Goal: Transaction & Acquisition: Purchase product/service

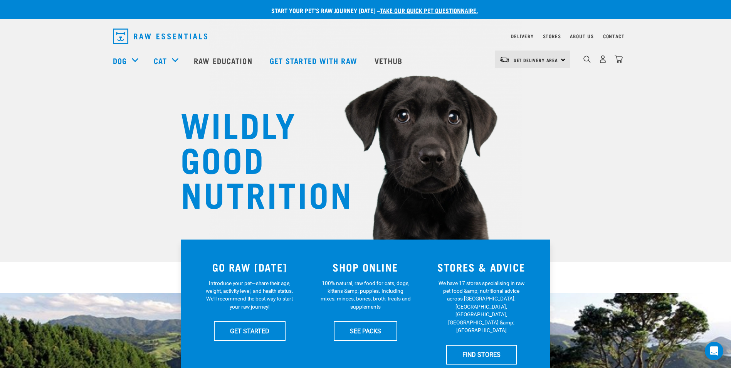
scroll to position [13, 0]
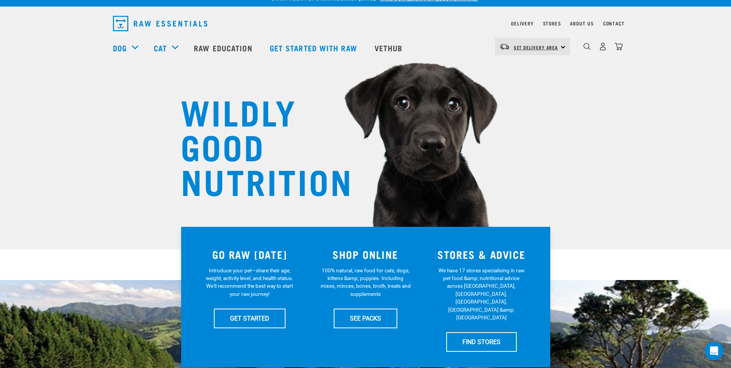
click at [514, 46] on span "Set Delivery Area" at bounding box center [536, 47] width 45 height 3
click at [515, 70] on link "[GEOGRAPHIC_DATA]" at bounding box center [532, 68] width 74 height 17
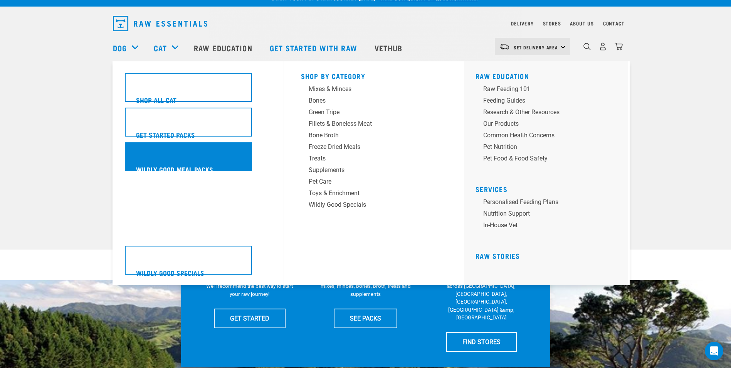
click at [169, 168] on h5 "Wildly Good Meal Packs" at bounding box center [174, 169] width 77 height 10
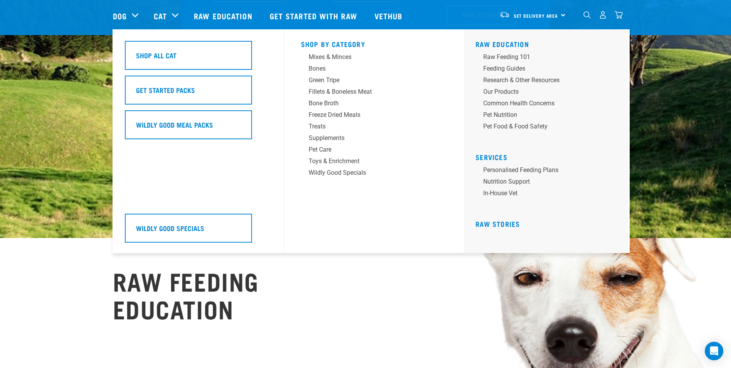
scroll to position [257, 0]
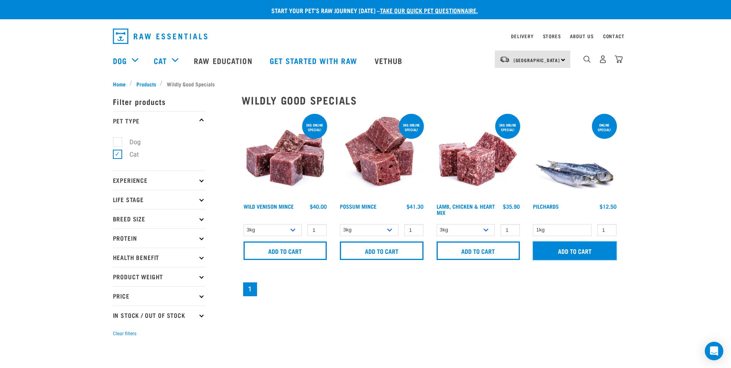
click at [582, 249] on input "Add to cart" at bounding box center [575, 250] width 84 height 19
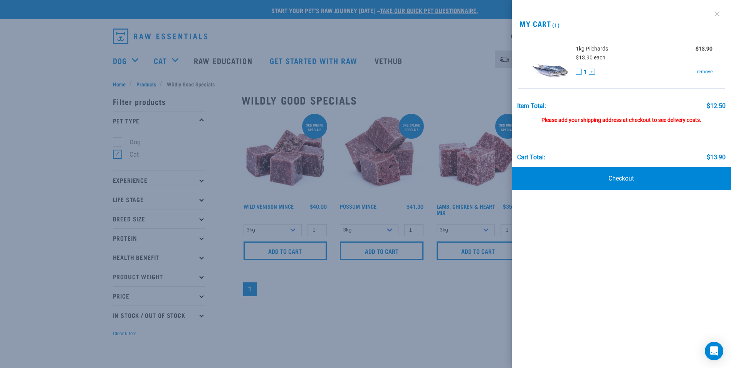
click at [717, 16] on link at bounding box center [717, 14] width 12 height 12
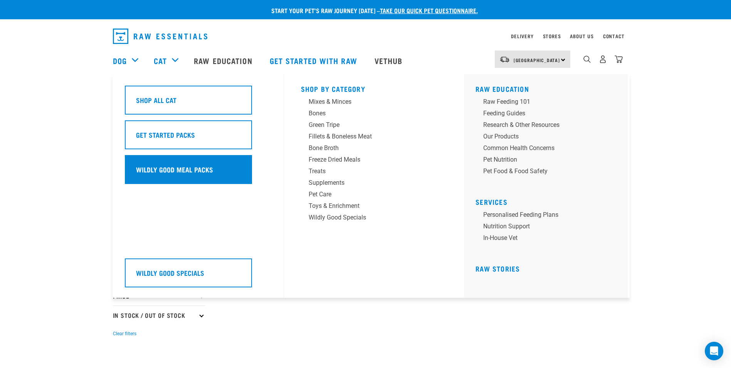
click at [189, 165] on h5 "Wildly Good Meal Packs" at bounding box center [174, 169] width 77 height 10
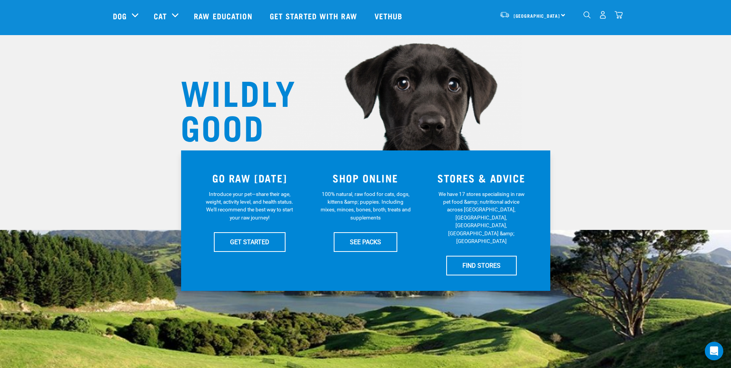
scroll to position [13, 0]
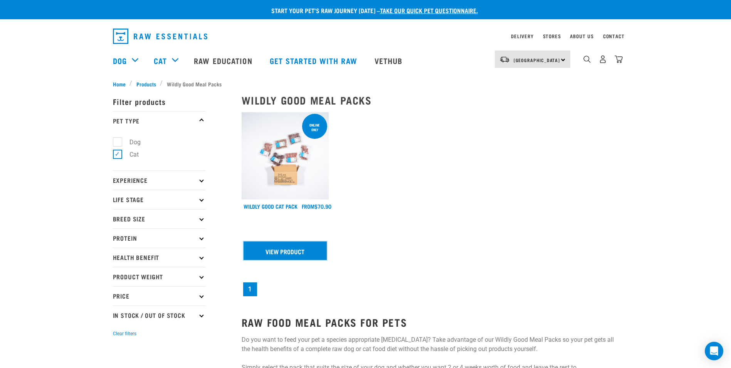
click at [285, 249] on link "View Product" at bounding box center [286, 250] width 84 height 19
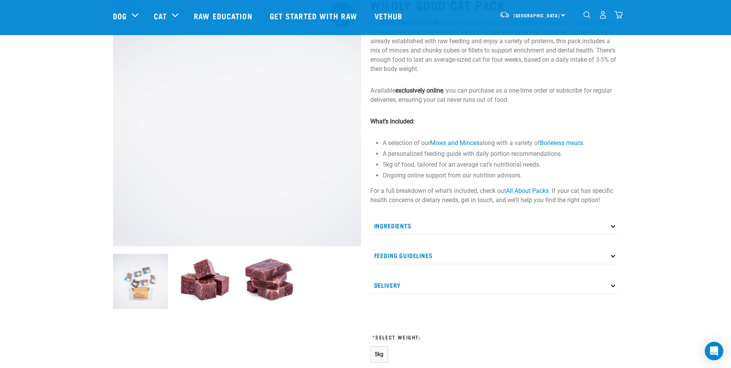
scroll to position [64, 0]
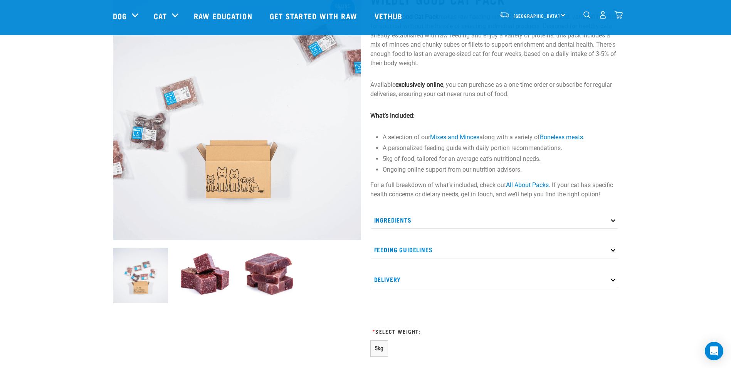
click at [449, 276] on p "Delivery" at bounding box center [494, 279] width 248 height 17
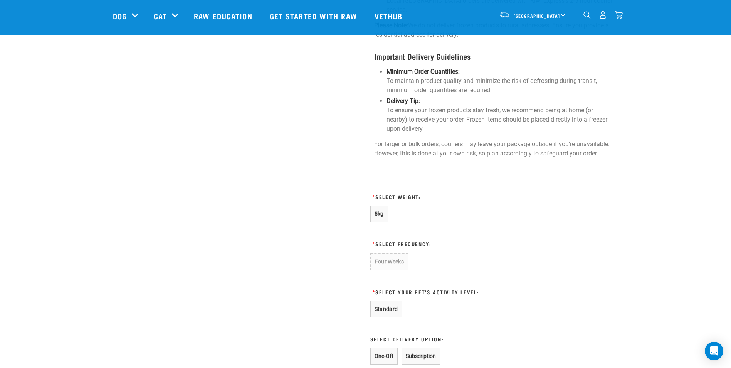
scroll to position [514, 0]
click at [377, 204] on button "5kg" at bounding box center [379, 212] width 18 height 17
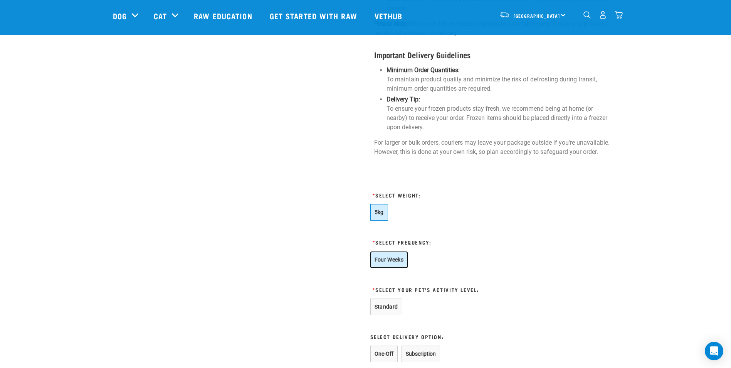
click at [383, 251] on button "Four Weeks" at bounding box center [389, 259] width 38 height 17
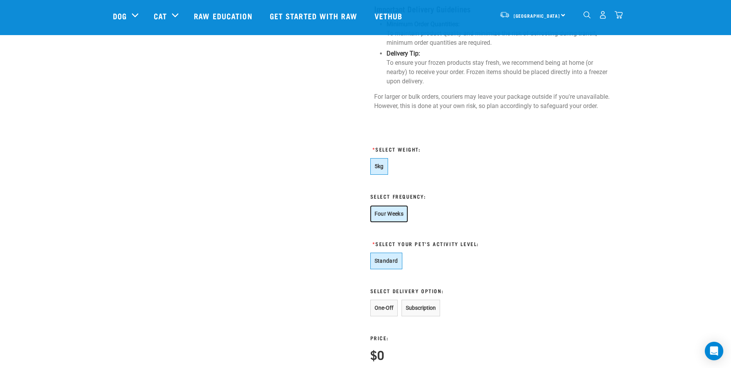
scroll to position [566, 0]
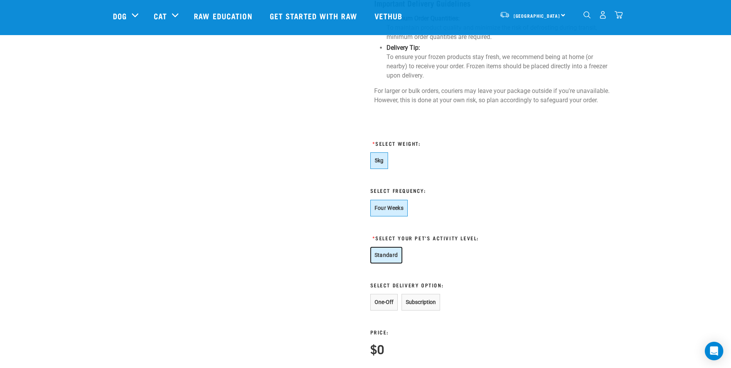
click at [392, 247] on button "Standard" at bounding box center [386, 255] width 32 height 17
click at [380, 294] on button "One-Off" at bounding box center [383, 302] width 27 height 17
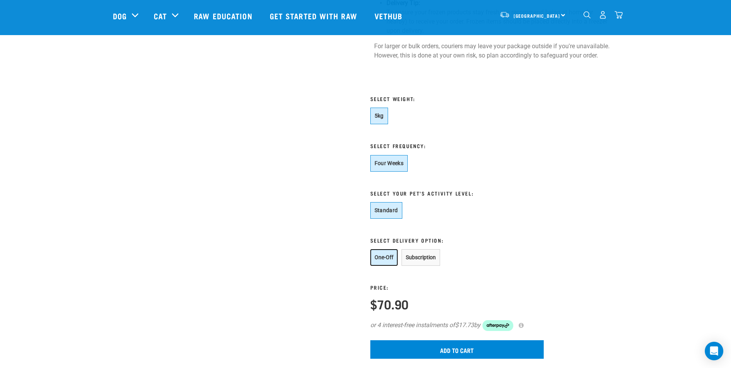
scroll to position [617, 0]
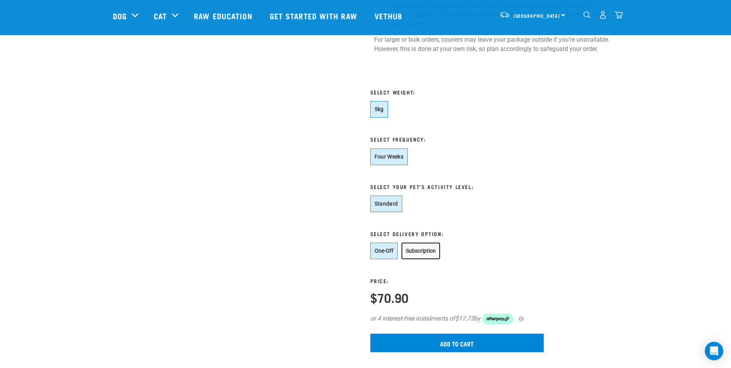
click at [421, 242] on button "Subscription" at bounding box center [421, 250] width 39 height 17
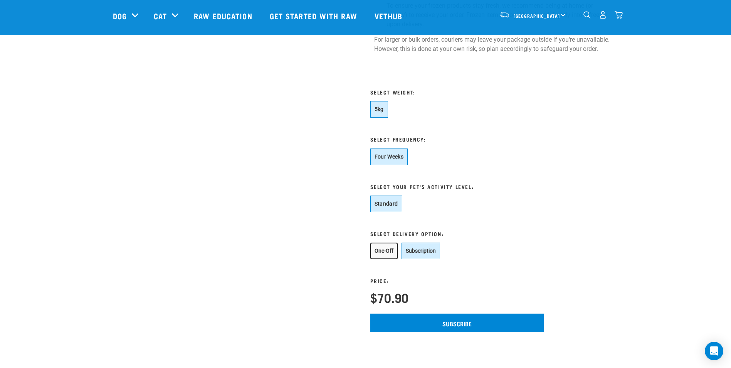
click at [390, 242] on button "One-Off" at bounding box center [383, 250] width 27 height 17
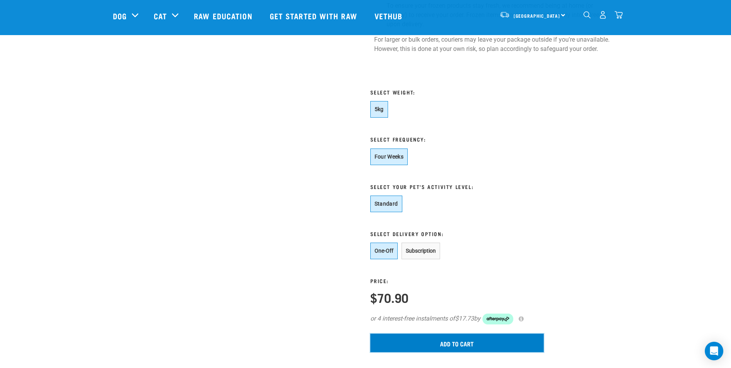
click at [444, 333] on input "Add to cart" at bounding box center [456, 342] width 173 height 19
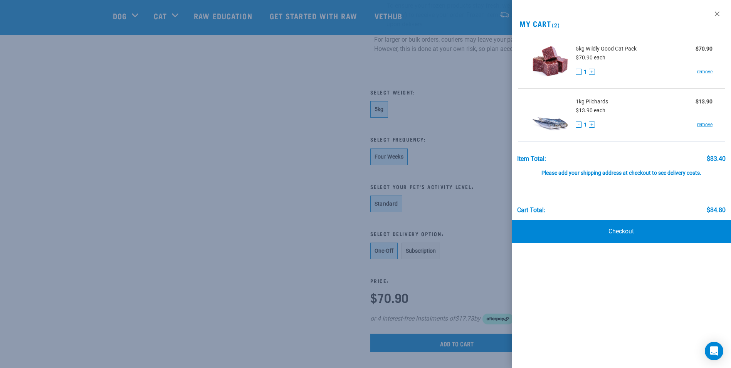
click at [609, 234] on link "Checkout" at bounding box center [621, 231] width 219 height 23
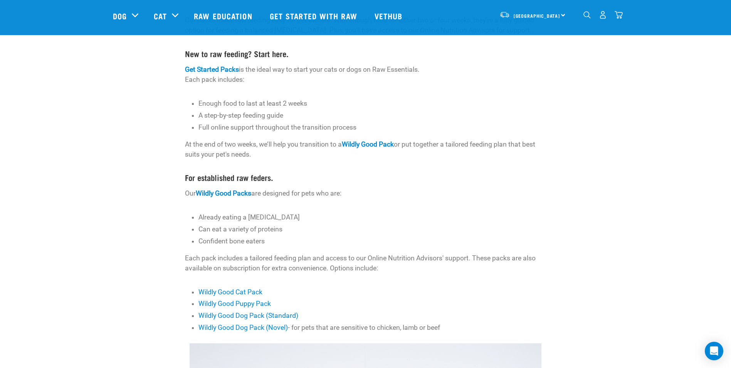
scroll to position [128, 0]
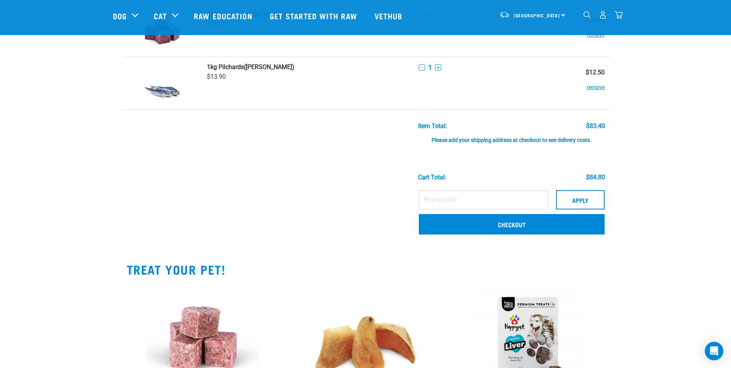
scroll to position [64, 0]
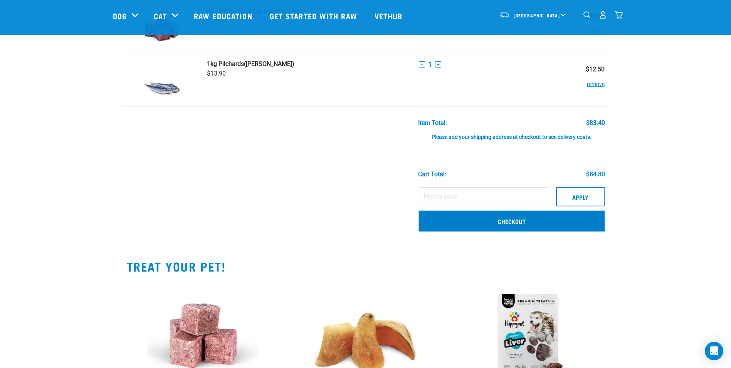
click at [514, 216] on link "Checkout" at bounding box center [512, 221] width 186 height 20
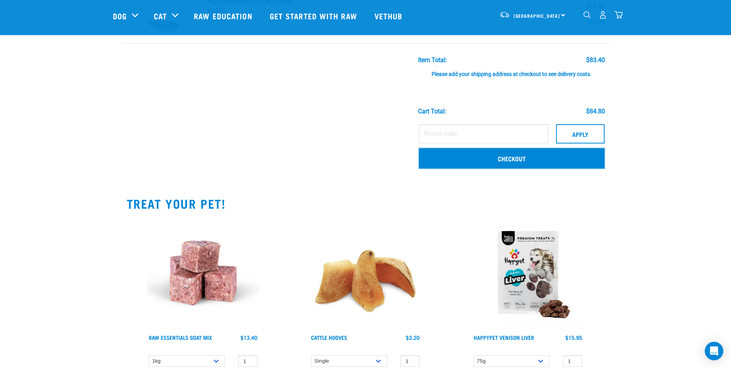
scroll to position [128, 0]
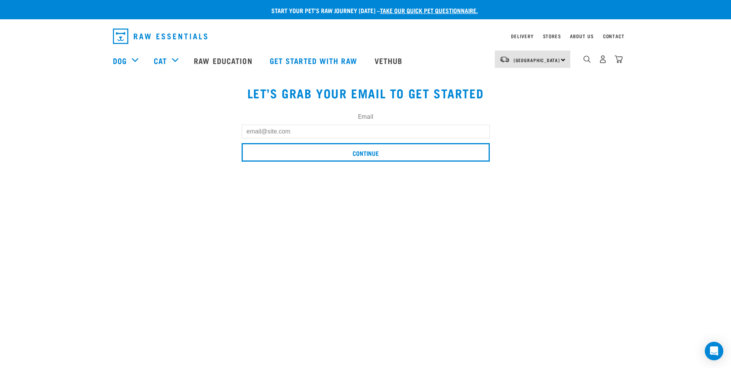
click at [697, 116] on div "Start your pet’s raw journey today – take our quick pet questionnaire. Delivery…" at bounding box center [365, 81] width 731 height 162
click at [343, 130] on input "Email" at bounding box center [366, 132] width 248 height 14
type input "evansmallany@gmail.com"
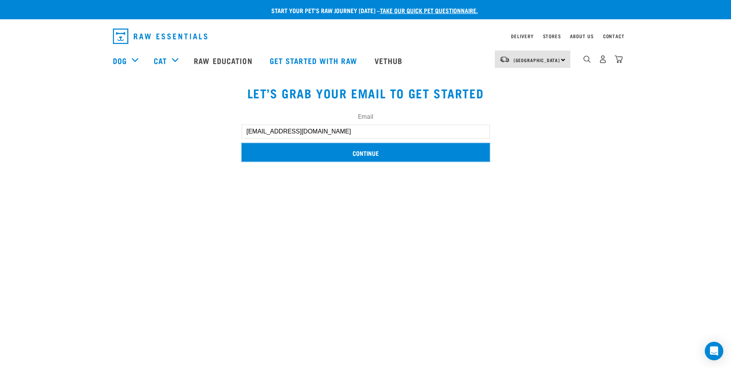
click at [316, 155] on input "Continue" at bounding box center [366, 152] width 248 height 19
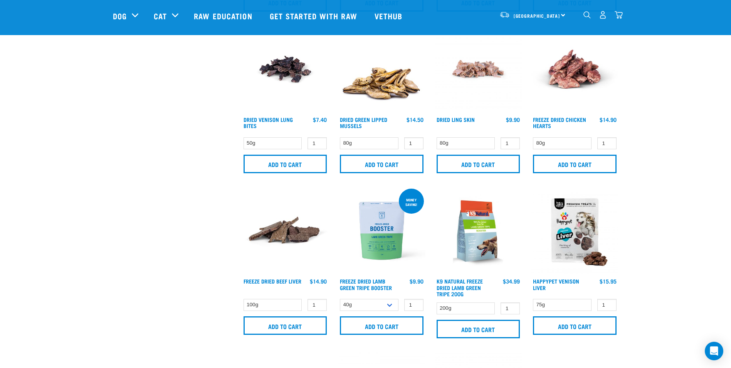
scroll to position [373, 0]
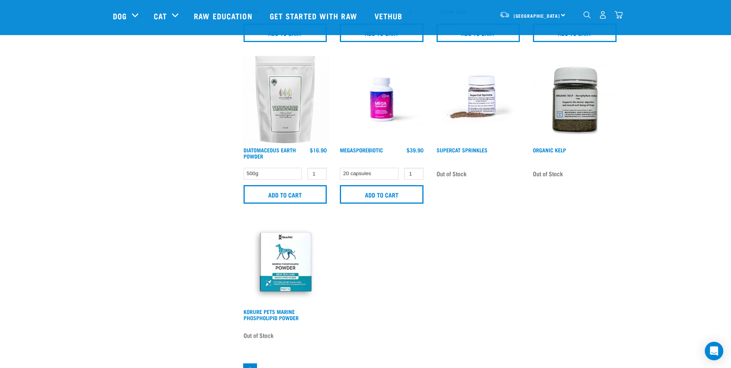
scroll to position [501, 0]
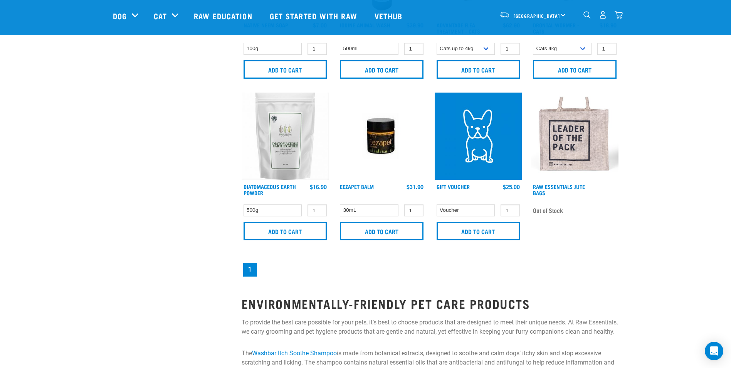
scroll to position [308, 0]
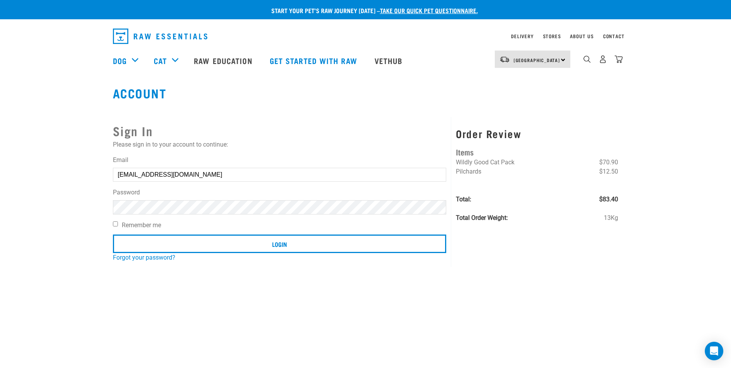
click at [113, 234] on input "Login" at bounding box center [280, 243] width 334 height 19
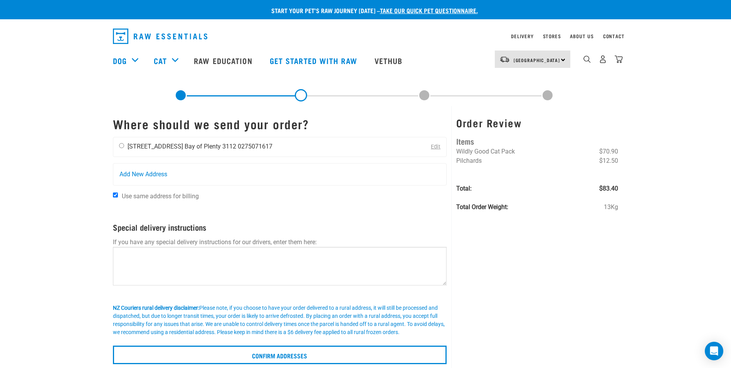
click at [189, 145] on li "Bay of Plenty 3112" at bounding box center [211, 146] width 52 height 7
click at [121, 145] on input "radio" at bounding box center [121, 145] width 5 height 5
radio input "true"
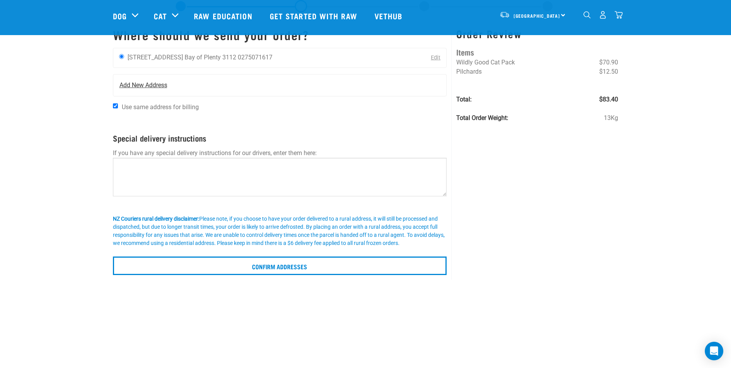
scroll to position [39, 0]
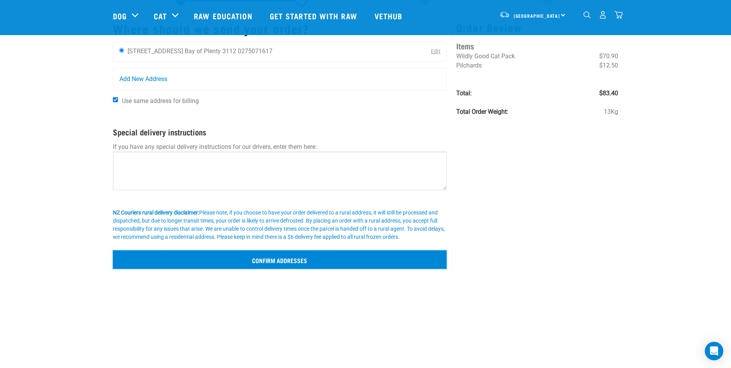
click at [320, 262] on input "Confirm addresses" at bounding box center [280, 259] width 334 height 19
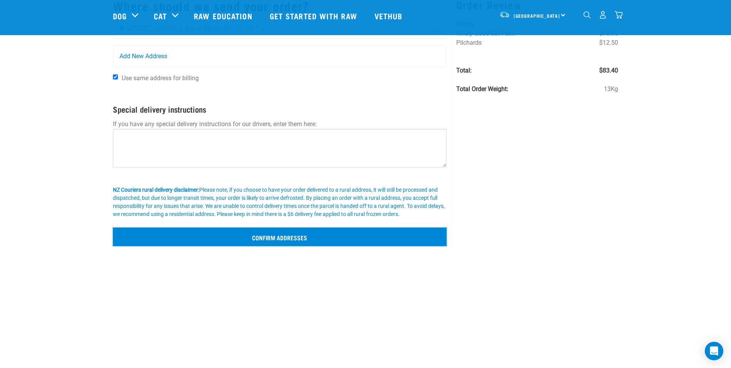
scroll to position [103, 0]
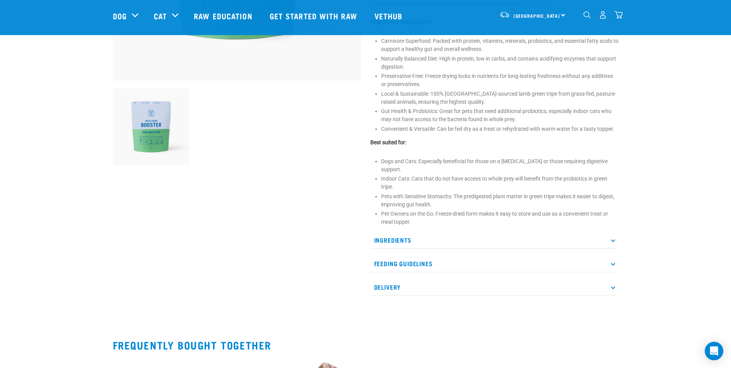
scroll to position [231, 0]
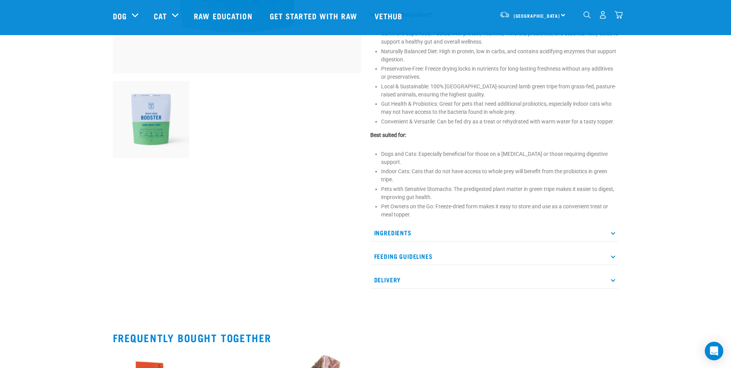
click at [405, 249] on p "Feeding Guidelines" at bounding box center [494, 255] width 248 height 17
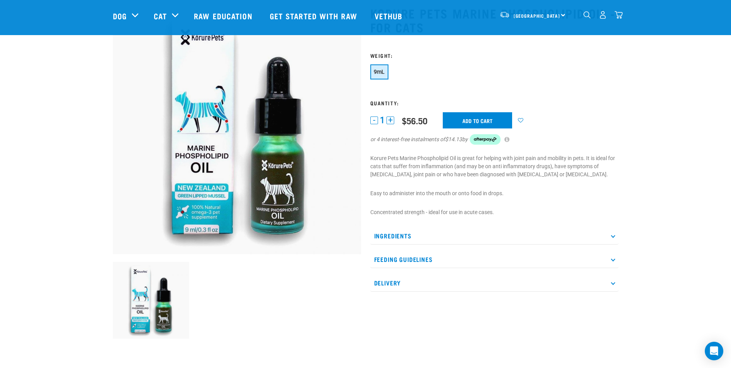
scroll to position [51, 0]
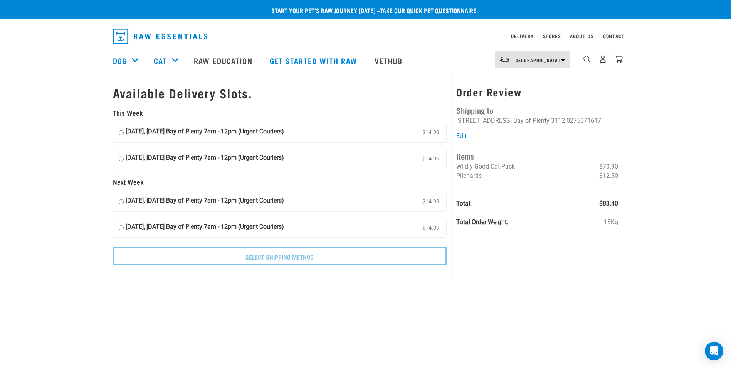
click at [480, 109] on h4 "Shipping to" at bounding box center [537, 110] width 162 height 12
click at [722, 165] on div "Start your pet’s raw journey today – take our quick pet questionnaire. Delivery…" at bounding box center [365, 137] width 731 height 274
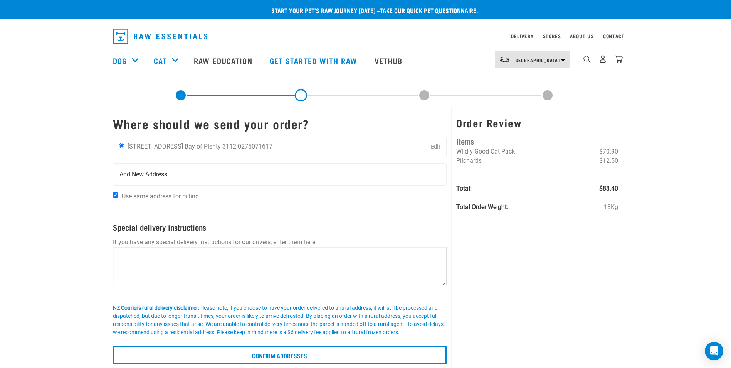
click at [146, 173] on span "Add New Address" at bounding box center [143, 174] width 48 height 9
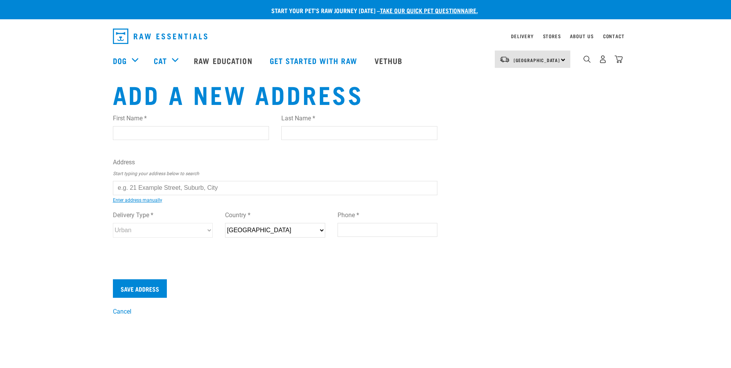
click at [175, 131] on input "First Name *" at bounding box center [191, 133] width 156 height 14
click at [176, 131] on input "First Name *" at bounding box center [191, 133] width 156 height 14
click at [191, 136] on input "First Name *" at bounding box center [191, 133] width 156 height 14
type input "AMI HomeHub"
type input "Tauranga"
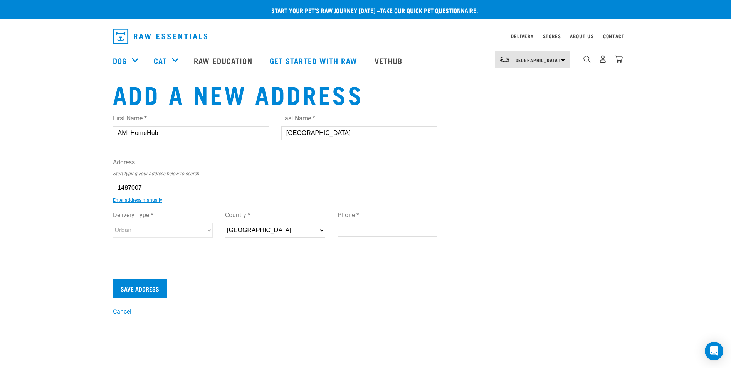
click at [121, 194] on ul "41 Hewle tt Road, Massey, Auckland 0614 41 Hewle tts Road, Mount Maunganui 3116…" at bounding box center [121, 194] width 0 height 0
type input "41 Hewletts Road, Mount Maunganui 3116"
type input "[STREET_ADDRESS]"
type input "Mount Maunganui"
type input "Bay of Plenty"
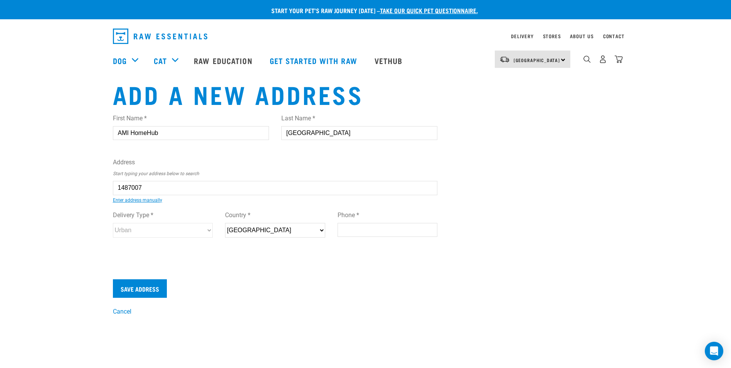
select select "BOP"
type input "3116"
select select "Urban"
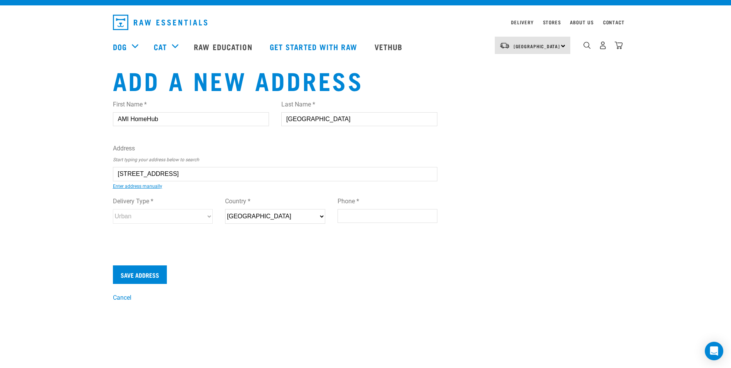
scroll to position [13, 0]
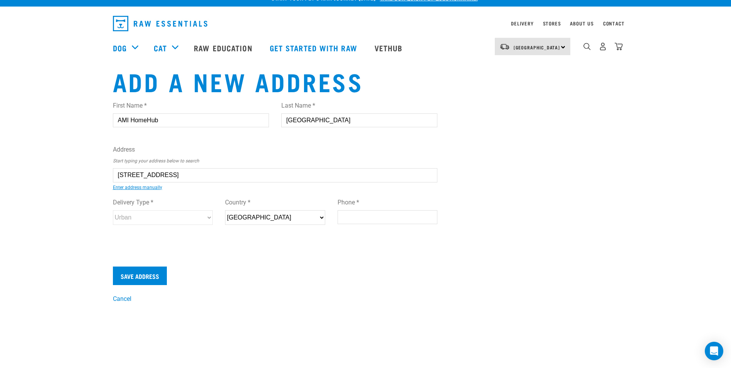
type input "41 Hewletts Road, Mount Maunganui 3116"
click at [292, 222] on select "New Zealand" at bounding box center [275, 217] width 100 height 15
click at [369, 221] on input "Phone *" at bounding box center [388, 217] width 100 height 14
type input "0275071617"
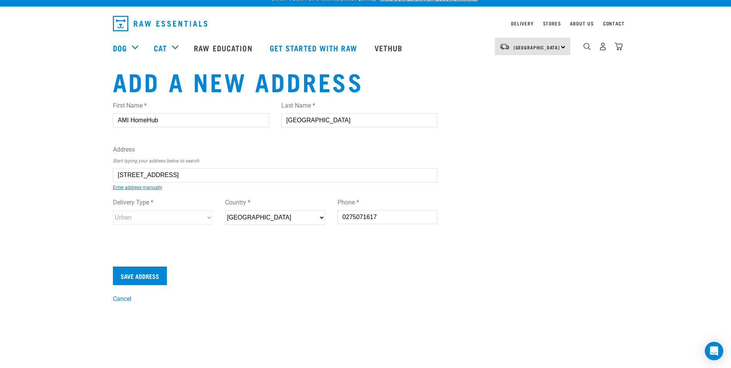
click at [490, 188] on div "Add a new address First Name * AMI HomeHub Last Name * Tauranga Address Start t…" at bounding box center [366, 185] width 518 height 236
click at [148, 278] on input "Save Address" at bounding box center [140, 275] width 54 height 19
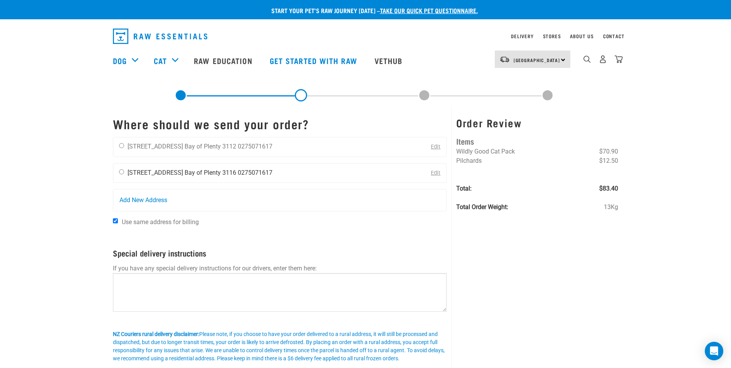
click at [122, 172] on input "radio" at bounding box center [121, 171] width 5 height 5
radio input "true"
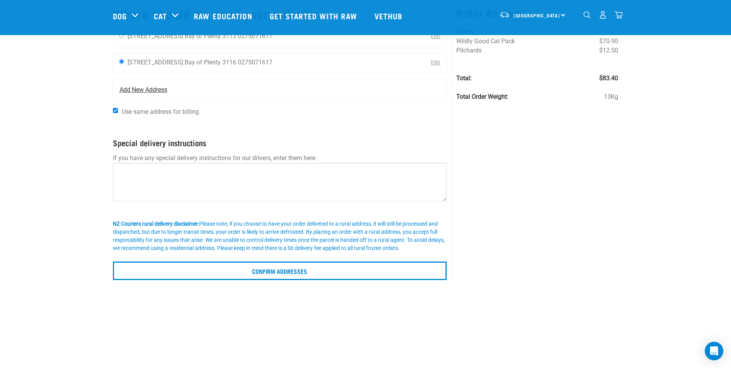
scroll to position [64, 0]
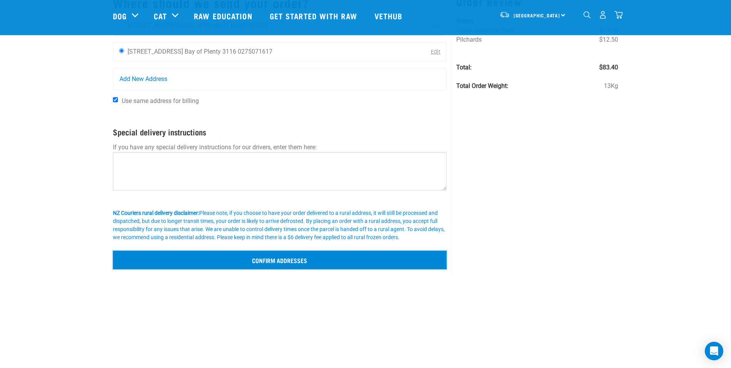
click at [316, 260] on input "Confirm addresses" at bounding box center [280, 260] width 334 height 19
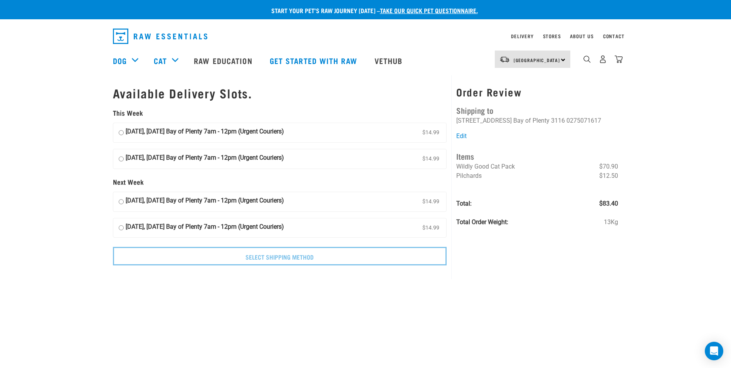
click at [219, 160] on strong "12 September, Friday Bay of Plenty 7am - 12pm (Urgent Couriers)" at bounding box center [205, 159] width 158 height 12
click at [124, 160] on input "12 September, Friday Bay of Plenty 7am - 12pm (Urgent Couriers) $14.99" at bounding box center [121, 159] width 5 height 12
radio input "true"
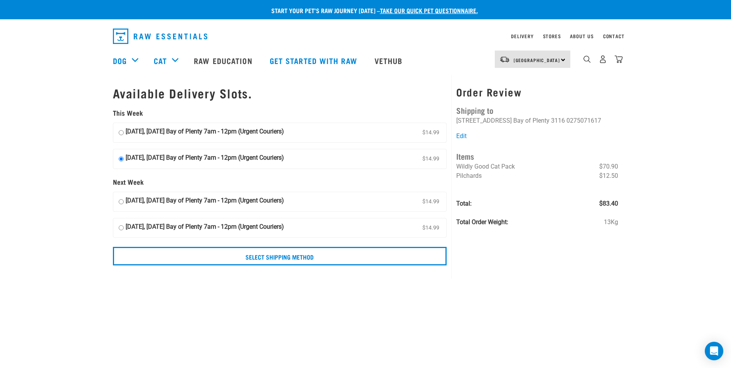
click at [220, 130] on strong "11 September, Thursday Bay of Plenty 7am - 12pm (Urgent Couriers)" at bounding box center [205, 133] width 158 height 12
click at [124, 130] on input "11 September, Thursday Bay of Plenty 7am - 12pm (Urgent Couriers) $14.99" at bounding box center [121, 133] width 5 height 12
radio input "true"
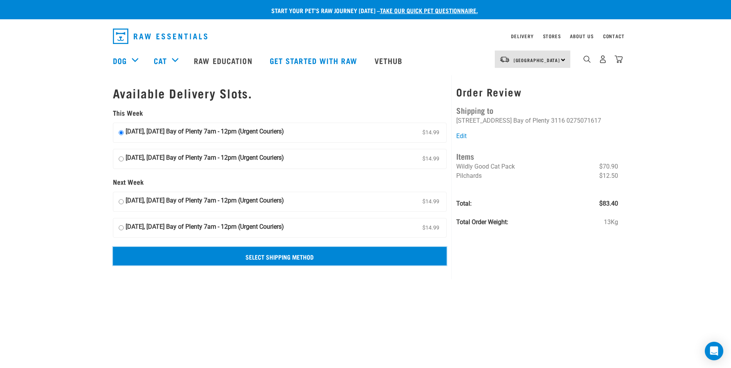
click at [231, 264] on input "Select Shipping Method" at bounding box center [280, 256] width 334 height 19
click at [313, 259] on input "Select Shipping Method" at bounding box center [280, 256] width 334 height 19
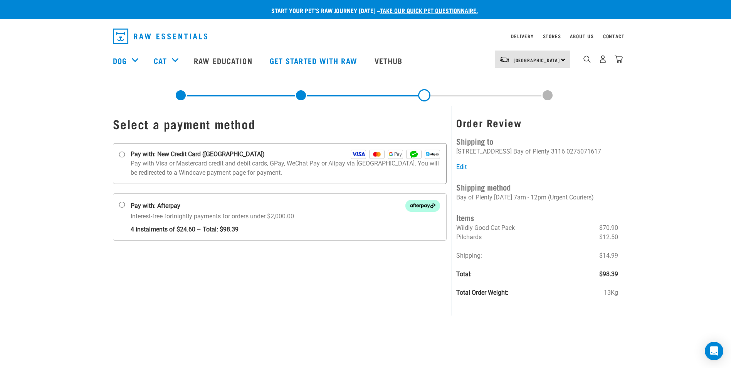
click at [121, 154] on input "Pay with: New Credit Card ([GEOGRAPHIC_DATA])" at bounding box center [122, 154] width 6 height 6
radio input "true"
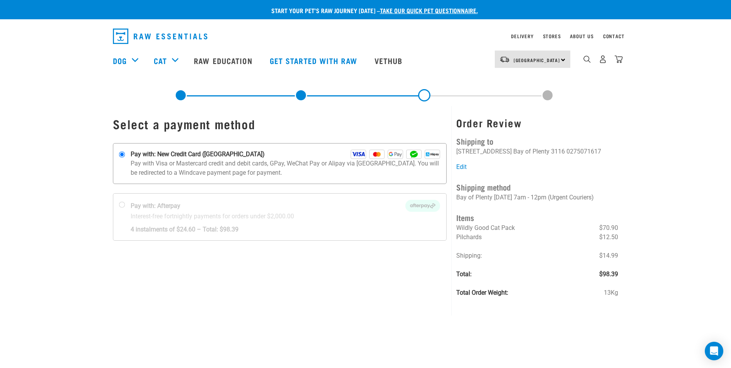
click at [358, 154] on img at bounding box center [358, 154] width 15 height 9
click at [125, 154] on input "Pay with: New Credit Card ([GEOGRAPHIC_DATA])" at bounding box center [122, 154] width 6 height 6
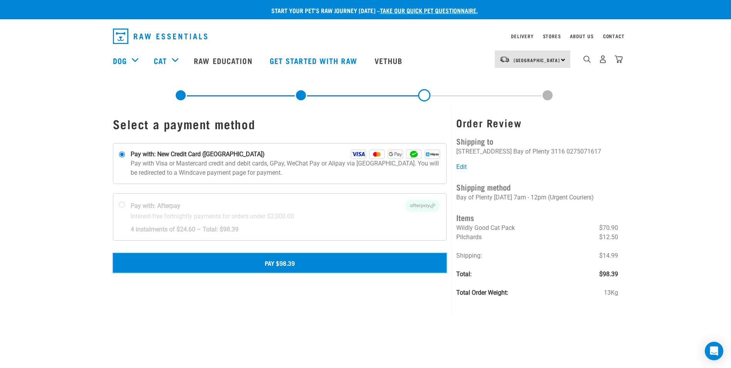
click at [321, 268] on button "Pay $98.39" at bounding box center [280, 262] width 334 height 19
